Goal: Task Accomplishment & Management: Complete application form

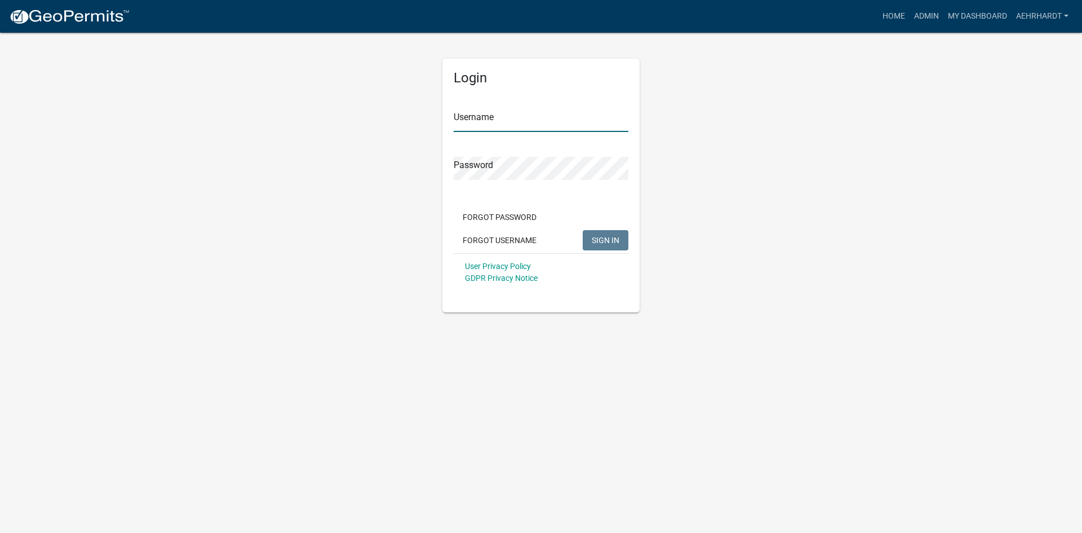
type input "aehrhardt"
click at [609, 243] on span "SIGN IN" at bounding box center [606, 239] width 28 height 9
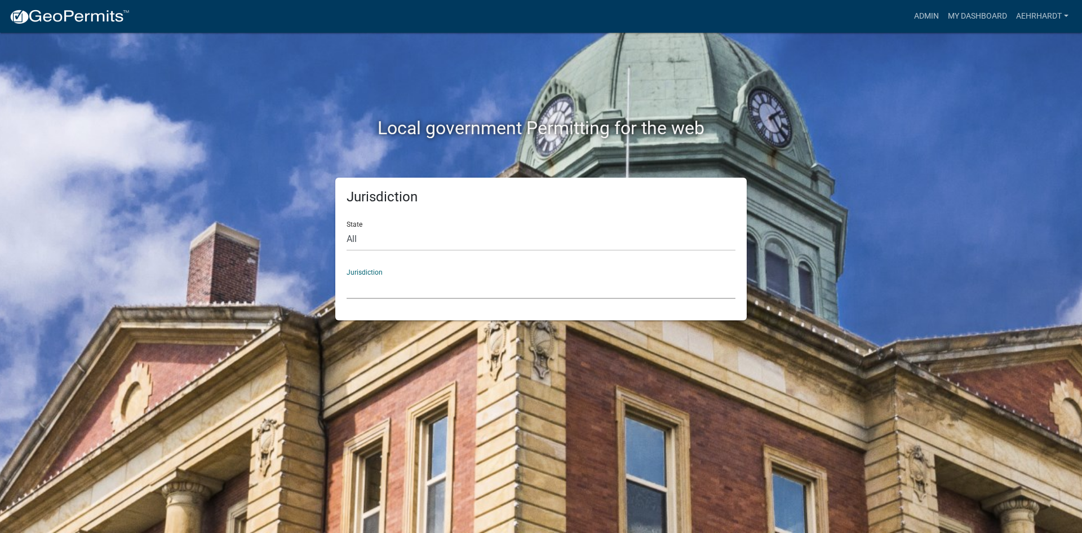
click at [375, 281] on select "[GEOGRAPHIC_DATA], [US_STATE] [GEOGRAPHIC_DATA], [US_STATE][PERSON_NAME][GEOGRA…" at bounding box center [541, 287] width 389 height 23
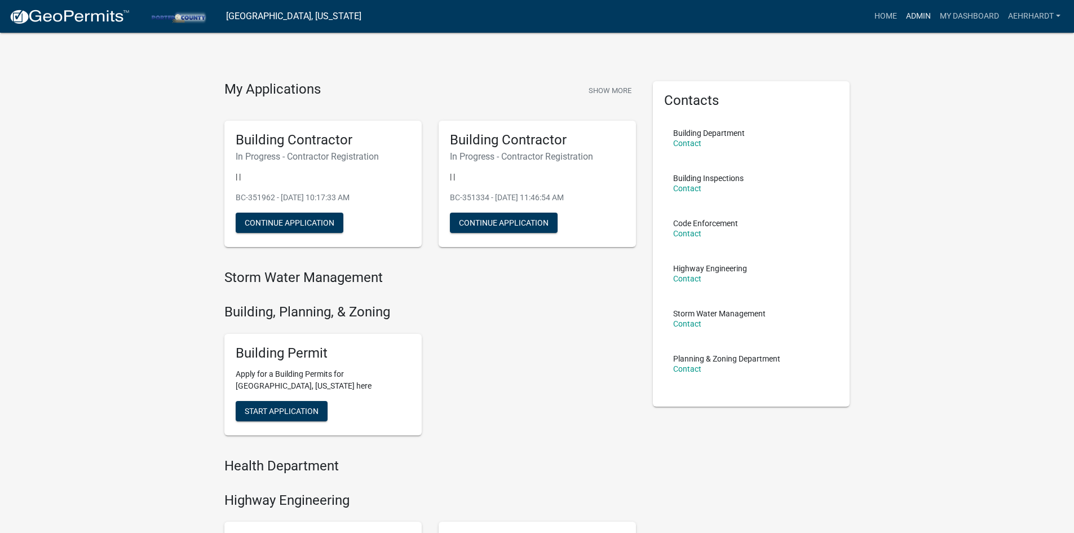
click at [919, 17] on link "Admin" at bounding box center [918, 16] width 34 height 21
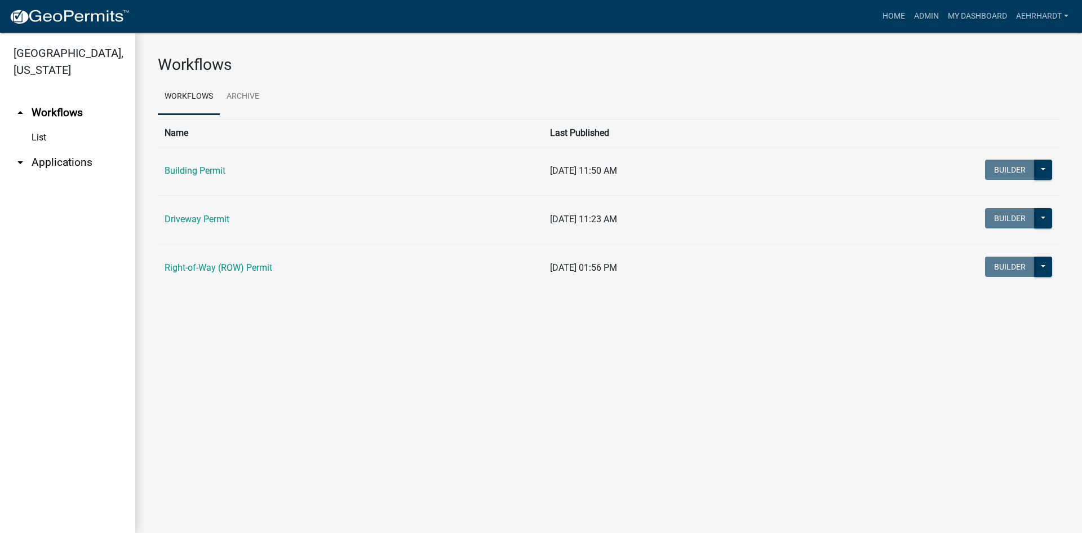
click at [62, 149] on link "arrow_drop_down Applications" at bounding box center [67, 162] width 135 height 27
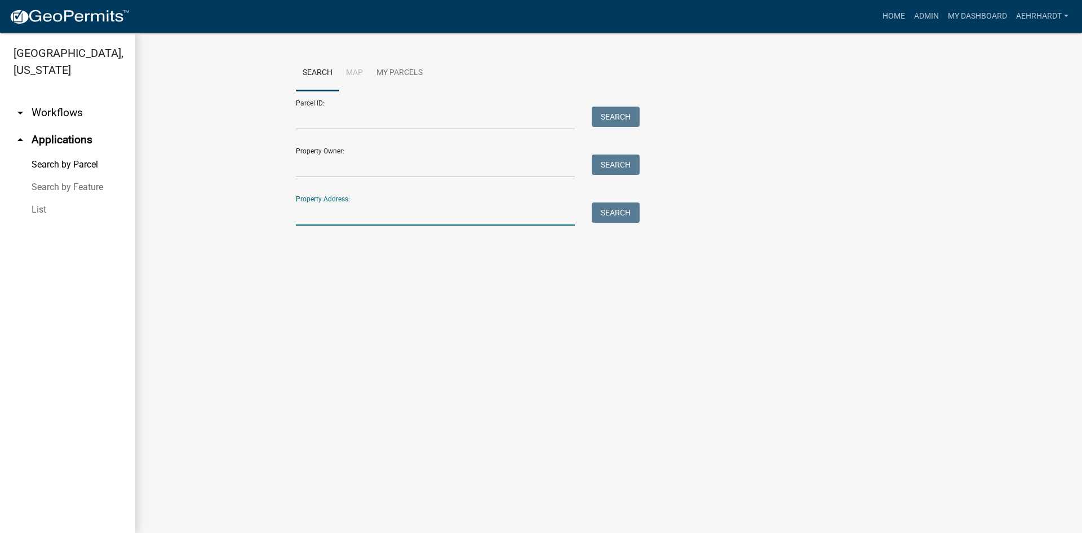
drag, startPoint x: 330, startPoint y: 212, endPoint x: 424, endPoint y: 218, distance: 94.2
click at [337, 211] on input "Property Address:" at bounding box center [435, 213] width 279 height 23
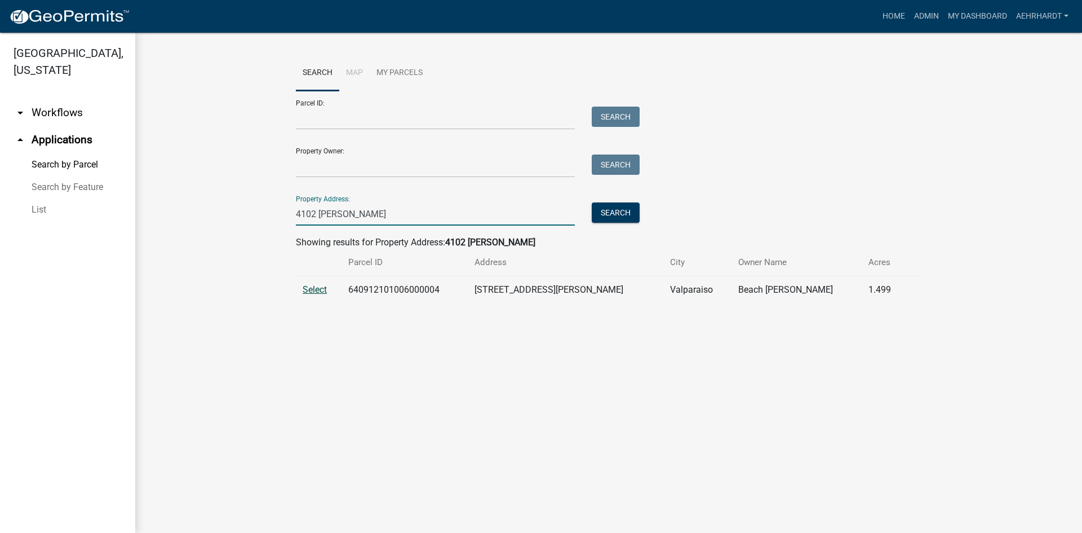
type input "4102 campbell"
click at [316, 289] on span "Select" at bounding box center [315, 289] width 24 height 11
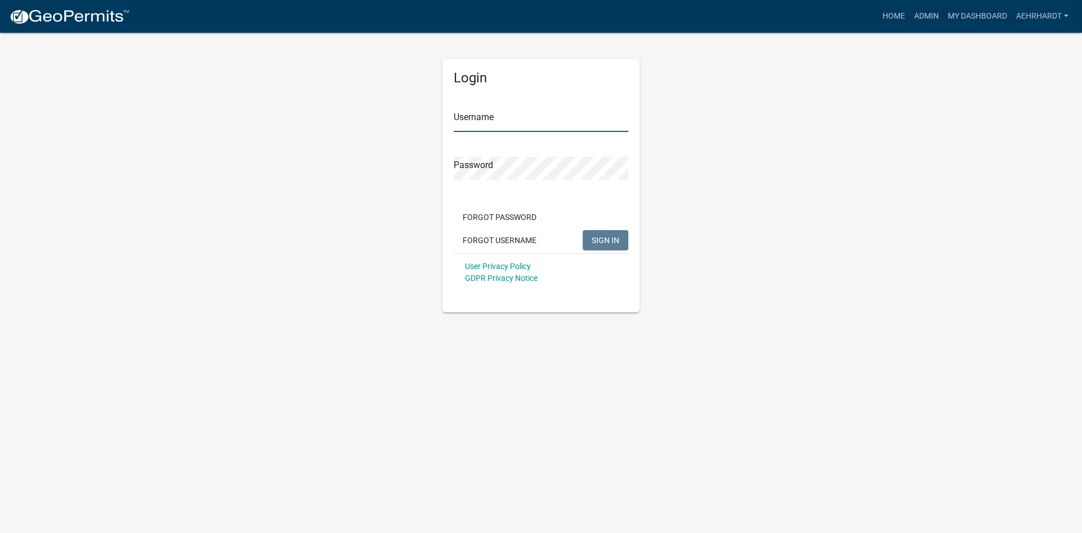
type input "aehrhardt"
click at [601, 241] on span "SIGN IN" at bounding box center [606, 239] width 28 height 9
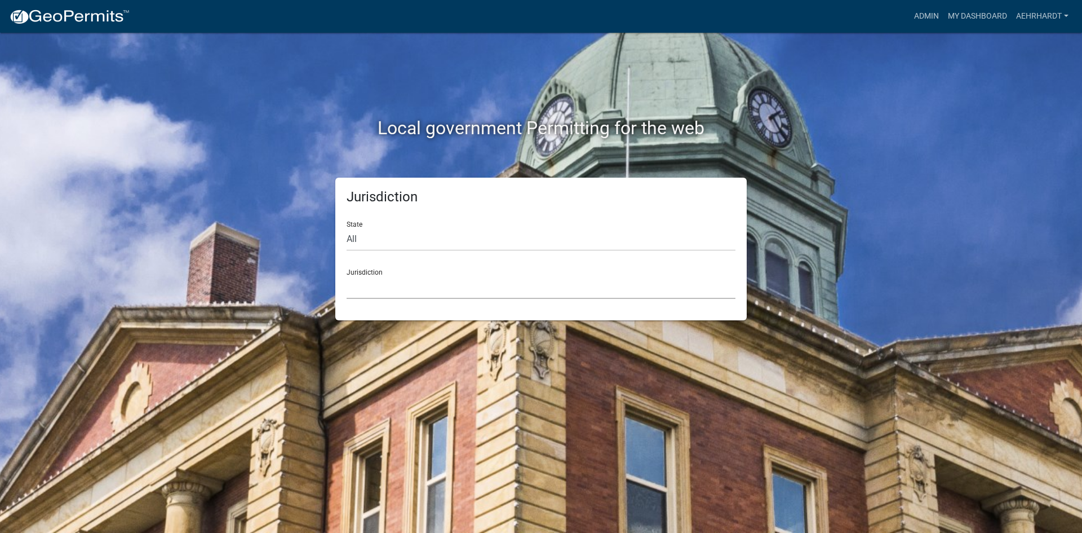
click at [401, 281] on select "[GEOGRAPHIC_DATA], [US_STATE] [GEOGRAPHIC_DATA], [US_STATE][PERSON_NAME][GEOGRA…" at bounding box center [541, 287] width 389 height 23
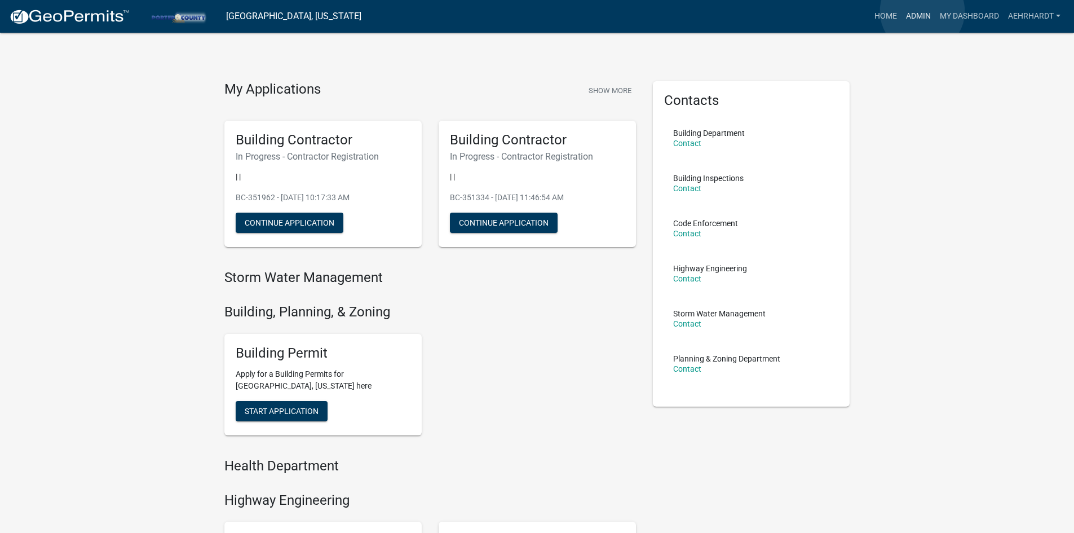
click at [921, 11] on link "Admin" at bounding box center [918, 16] width 34 height 21
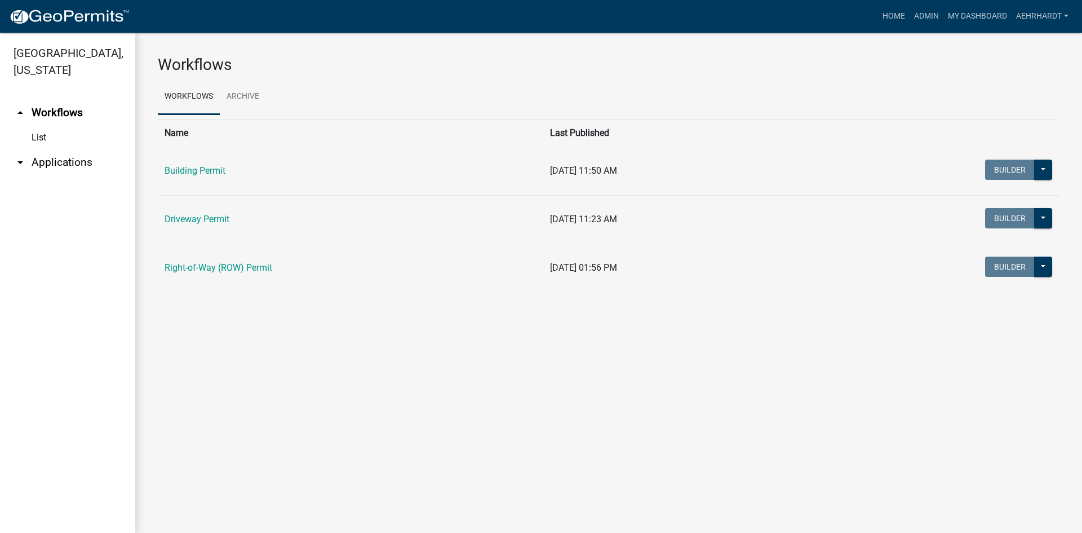
click at [58, 149] on link "arrow_drop_down Applications" at bounding box center [67, 162] width 135 height 27
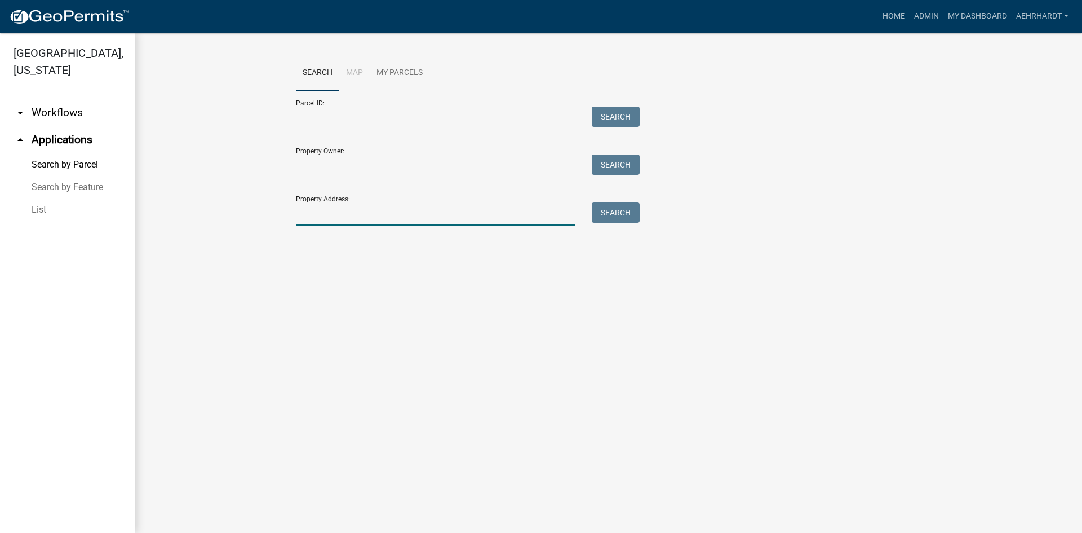
click at [336, 213] on input "Property Address:" at bounding box center [435, 213] width 279 height 23
type input "4201"
click at [609, 214] on button "Search" at bounding box center [616, 212] width 48 height 20
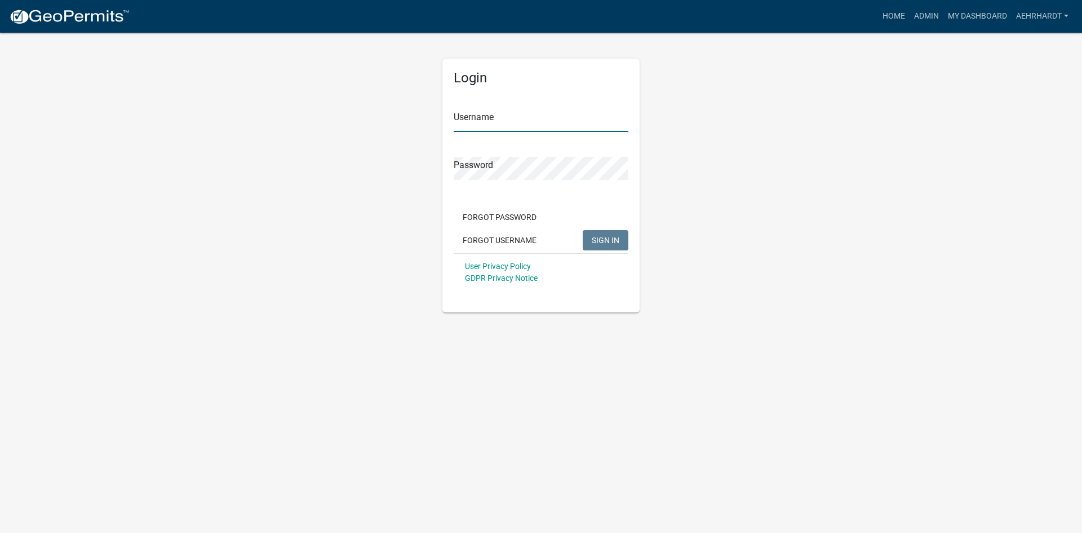
type input "aehrhardt"
click at [609, 234] on button "SIGN IN" at bounding box center [606, 240] width 46 height 20
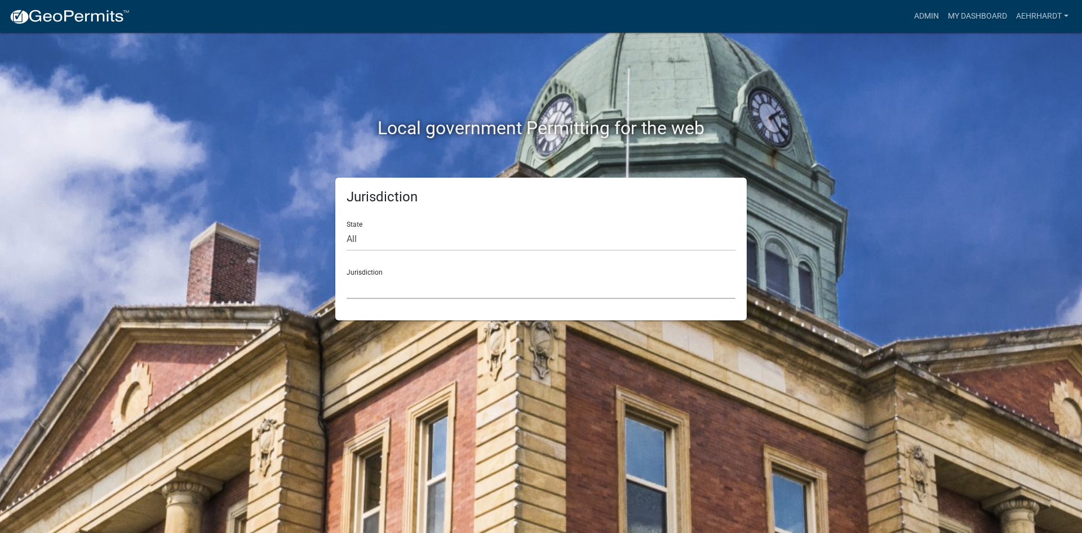
click at [383, 288] on select "[GEOGRAPHIC_DATA], [US_STATE] [GEOGRAPHIC_DATA], [US_STATE][PERSON_NAME][GEOGRA…" at bounding box center [541, 287] width 389 height 23
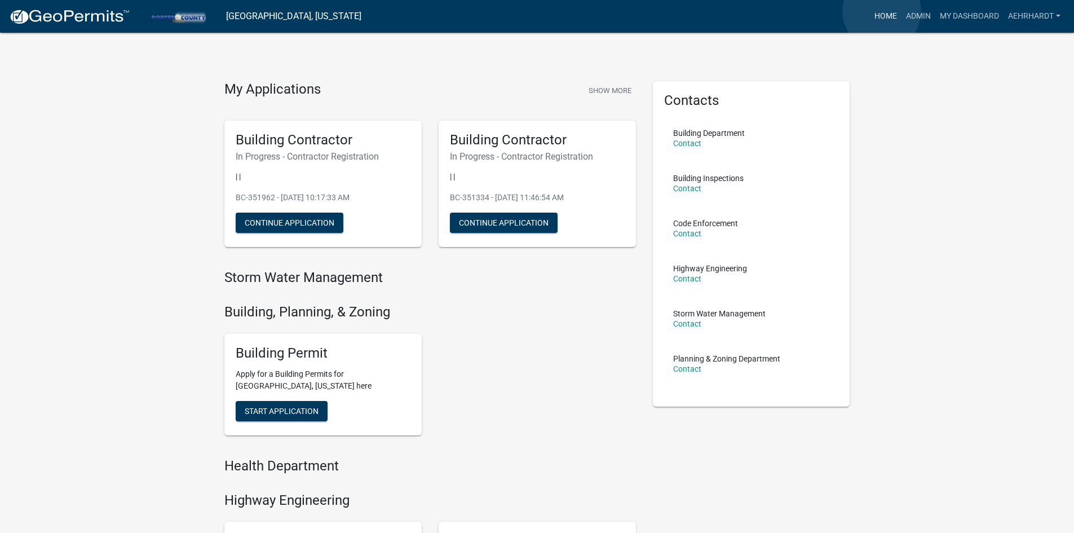
click at [881, 11] on link "Home" at bounding box center [886, 16] width 32 height 21
click at [915, 17] on link "Admin" at bounding box center [918, 16] width 34 height 21
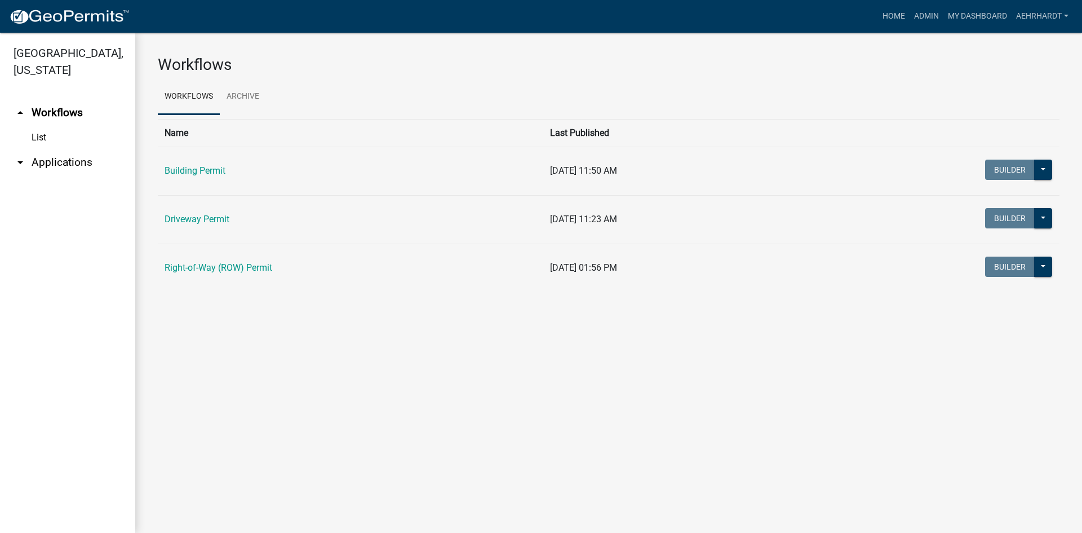
click at [49, 149] on link "arrow_drop_down Applications" at bounding box center [67, 162] width 135 height 27
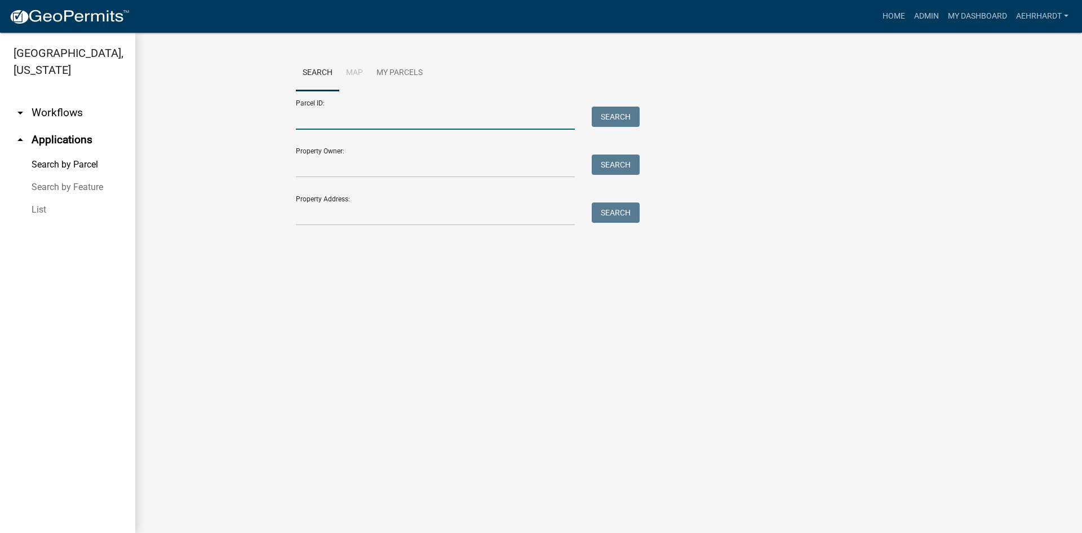
click at [345, 122] on input "Parcel ID:" at bounding box center [435, 118] width 279 height 23
paste input "64-10-07-128-012.000-003"
type input "64-10-07-128-012.000-003"
click at [622, 112] on button "Search" at bounding box center [616, 117] width 48 height 20
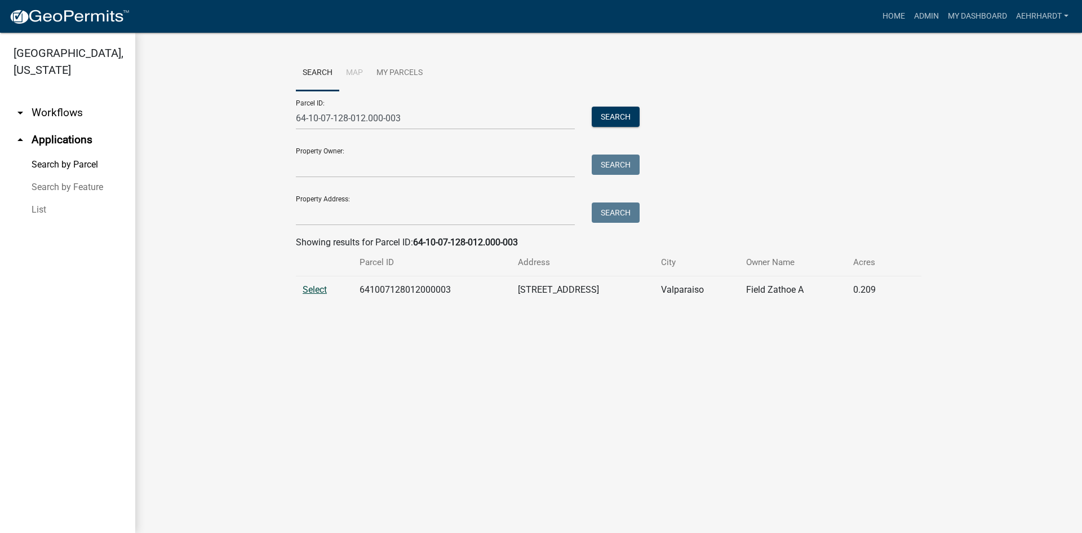
click at [313, 290] on span "Select" at bounding box center [315, 289] width 24 height 11
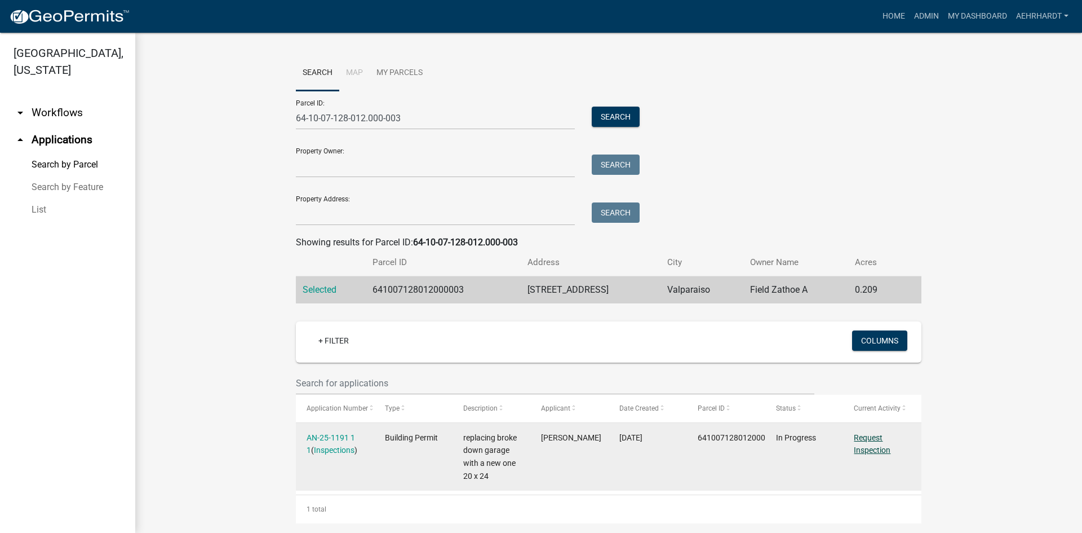
click at [862, 435] on link "Request Inspection" at bounding box center [872, 444] width 37 height 22
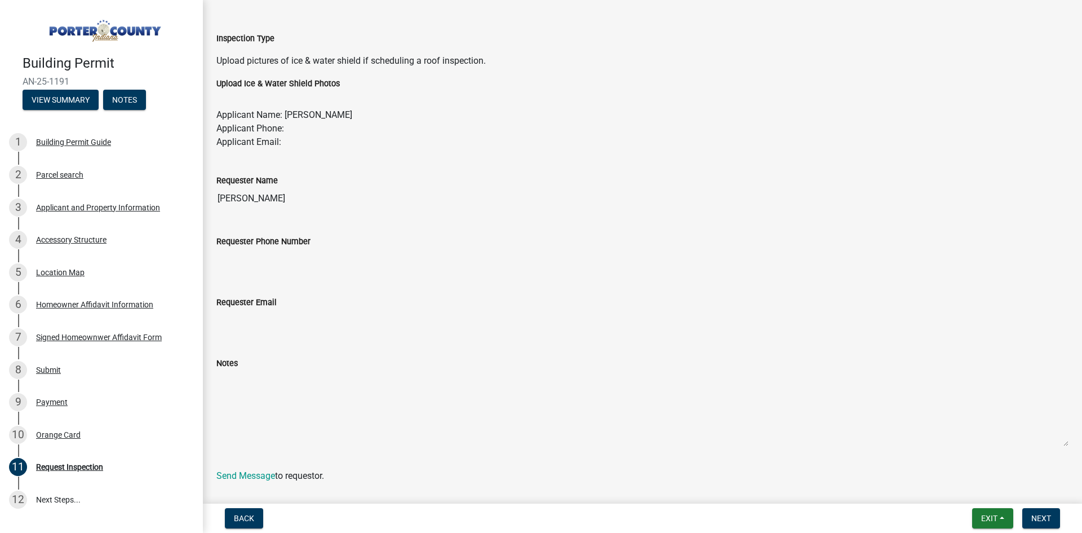
scroll to position [165, 0]
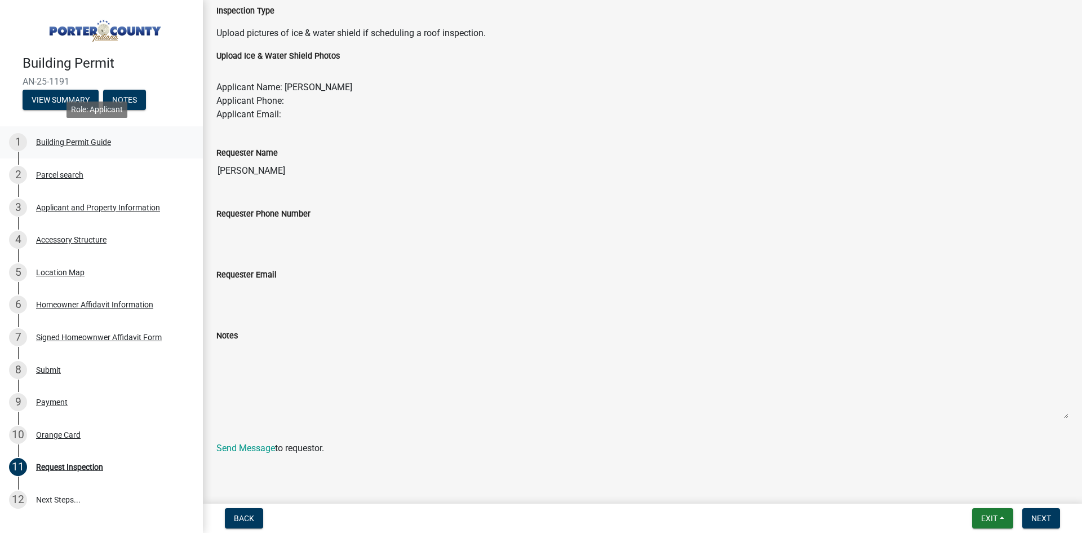
click at [64, 138] on div "Building Permit Guide" at bounding box center [73, 142] width 75 height 8
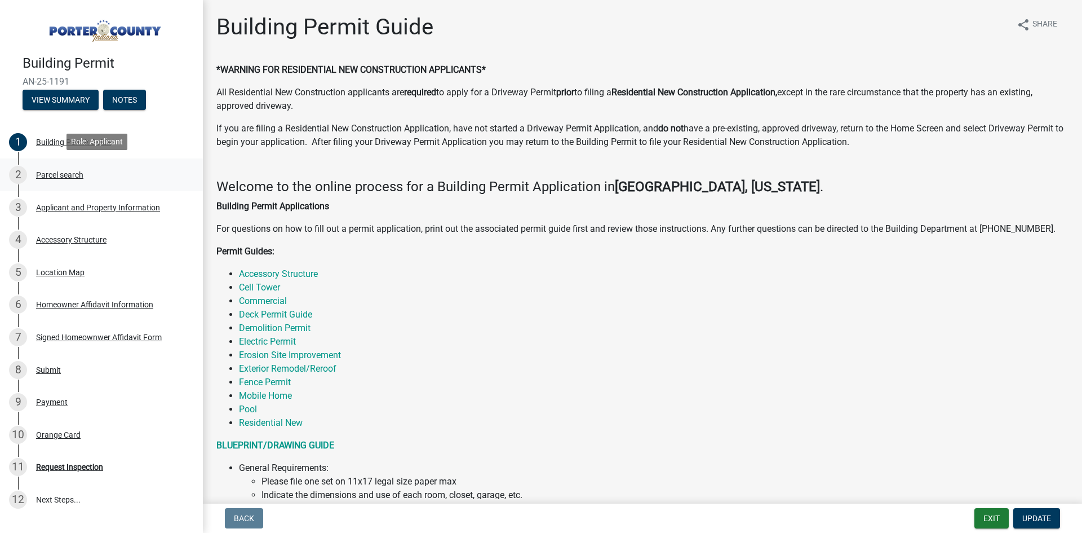
click at [56, 174] on div "Parcel search" at bounding box center [59, 175] width 47 height 8
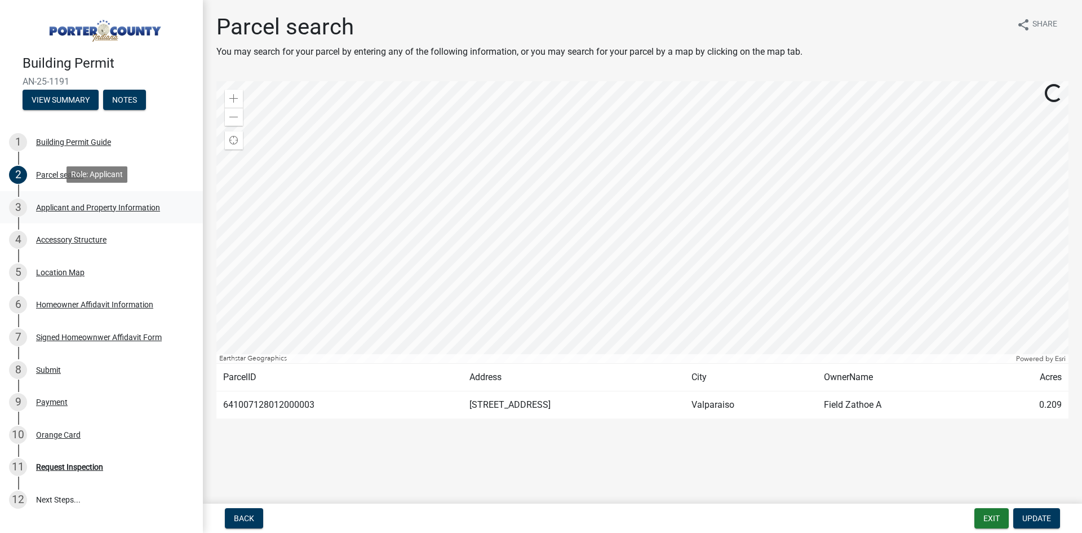
click at [66, 204] on div "Applicant and Property Information" at bounding box center [98, 207] width 124 height 8
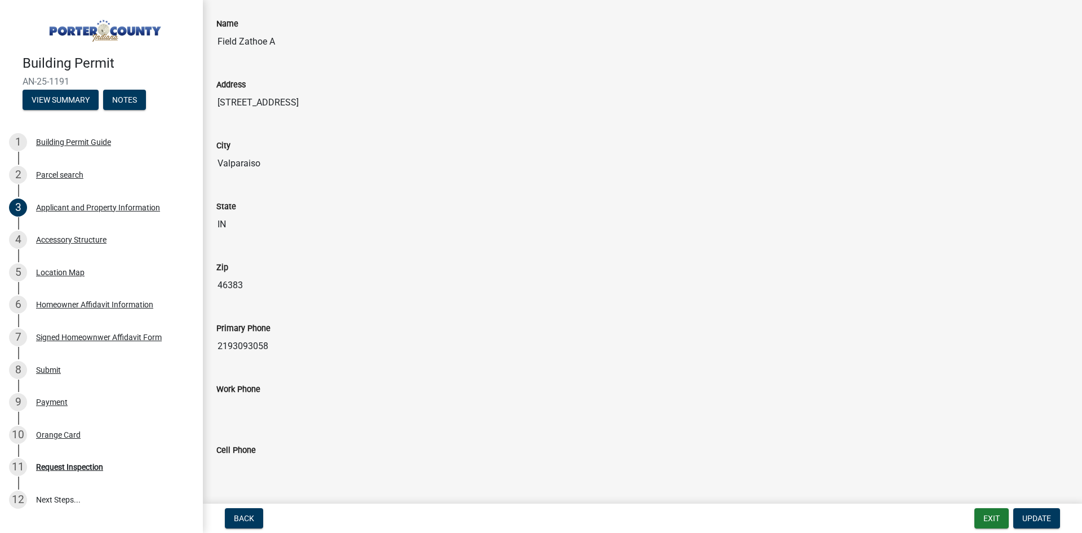
scroll to position [1032, 0]
click at [66, 239] on div "Accessory Structure" at bounding box center [71, 240] width 70 height 8
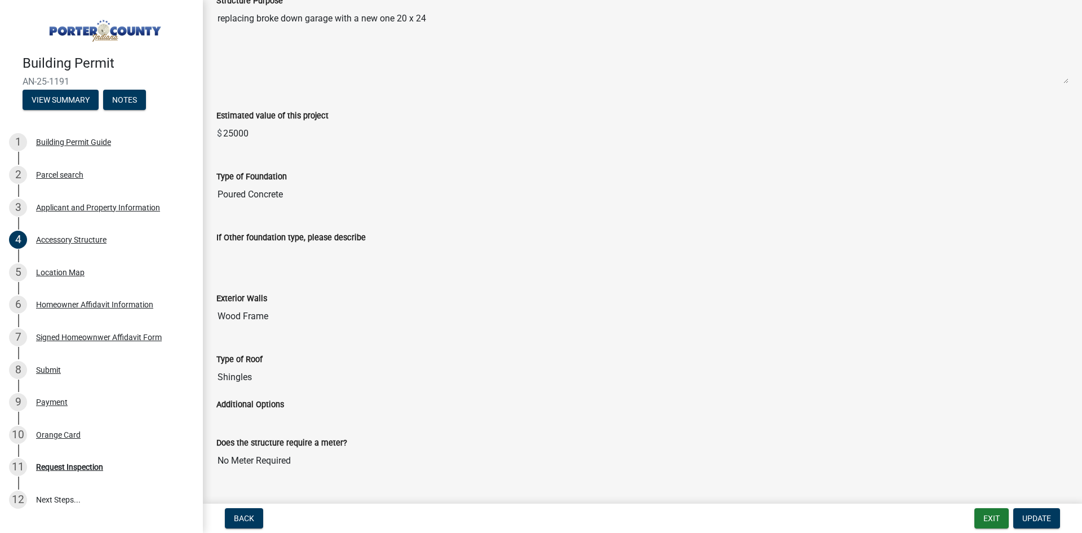
scroll to position [282, 0]
